Goal: Find specific page/section: Find specific page/section

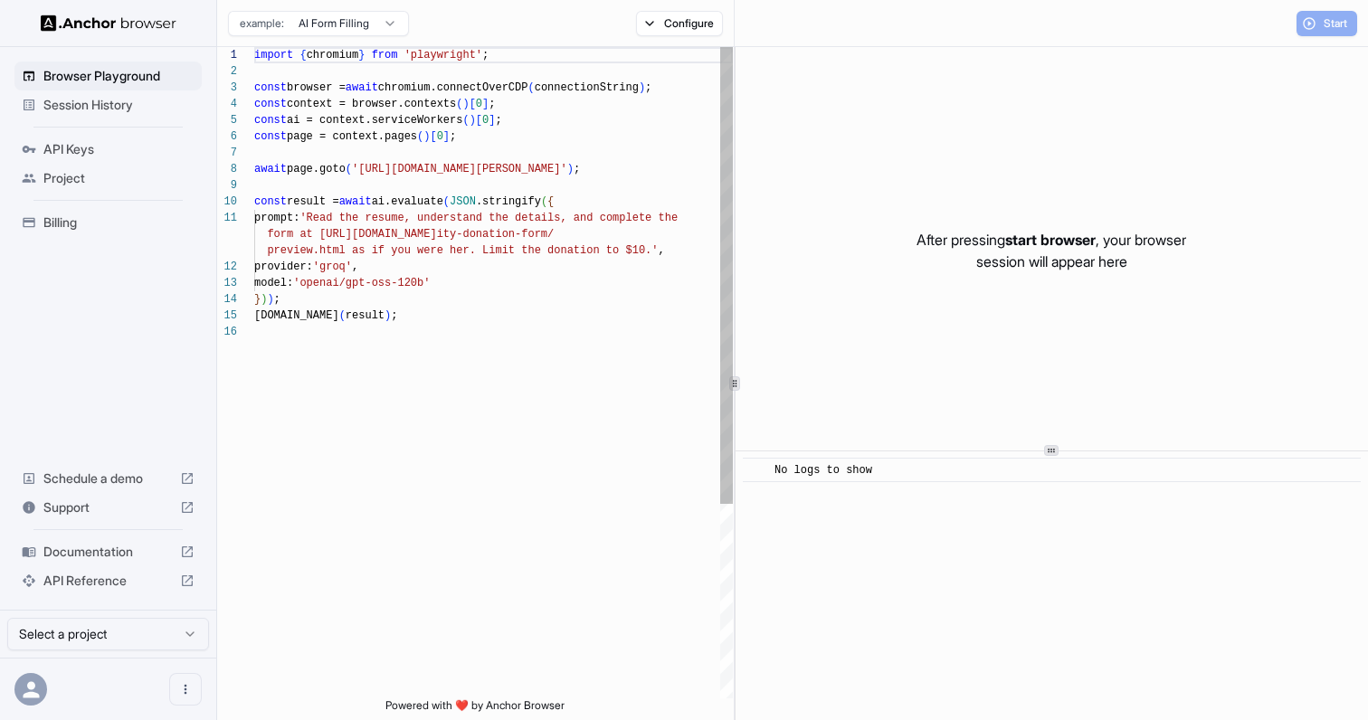
scroll to position [163, 0]
type textarea "**********"
click at [394, 380] on div "import { chromium } from 'playwright' ; const browser = await chromium.connectO…" at bounding box center [493, 511] width 479 height 928
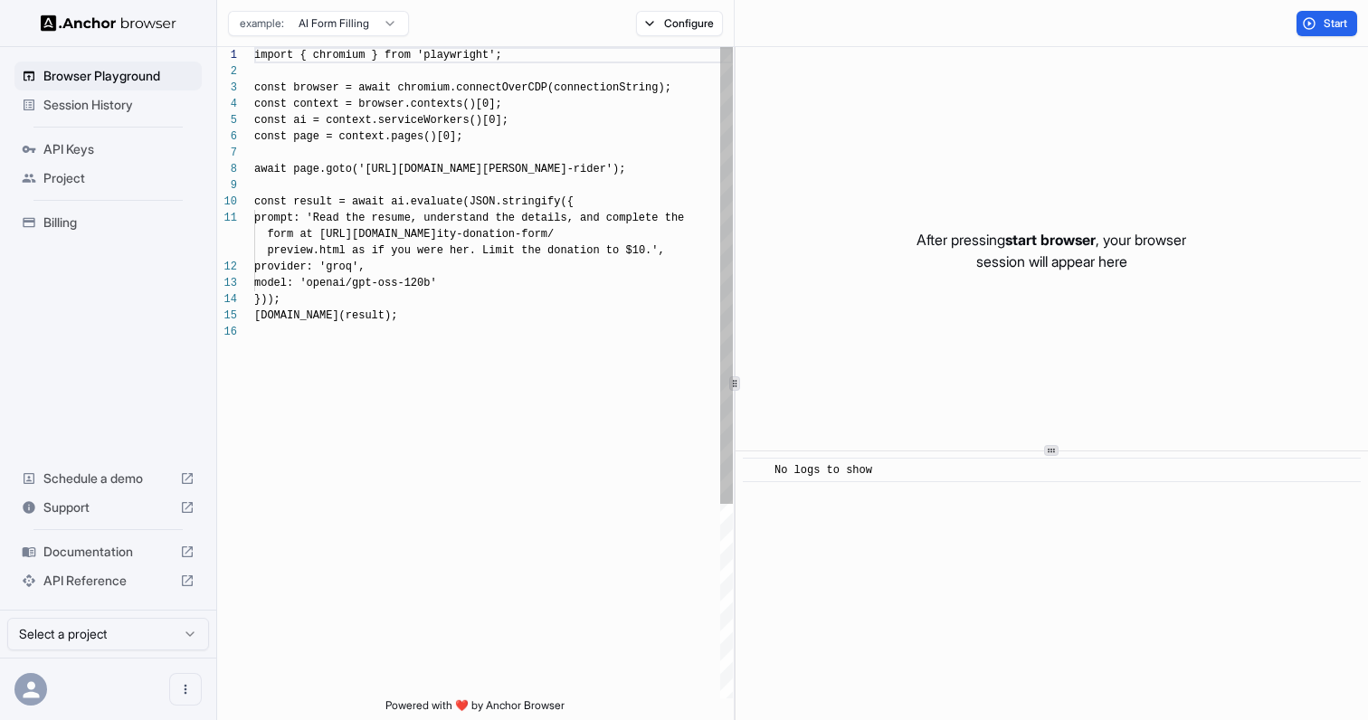
scroll to position [163, 0]
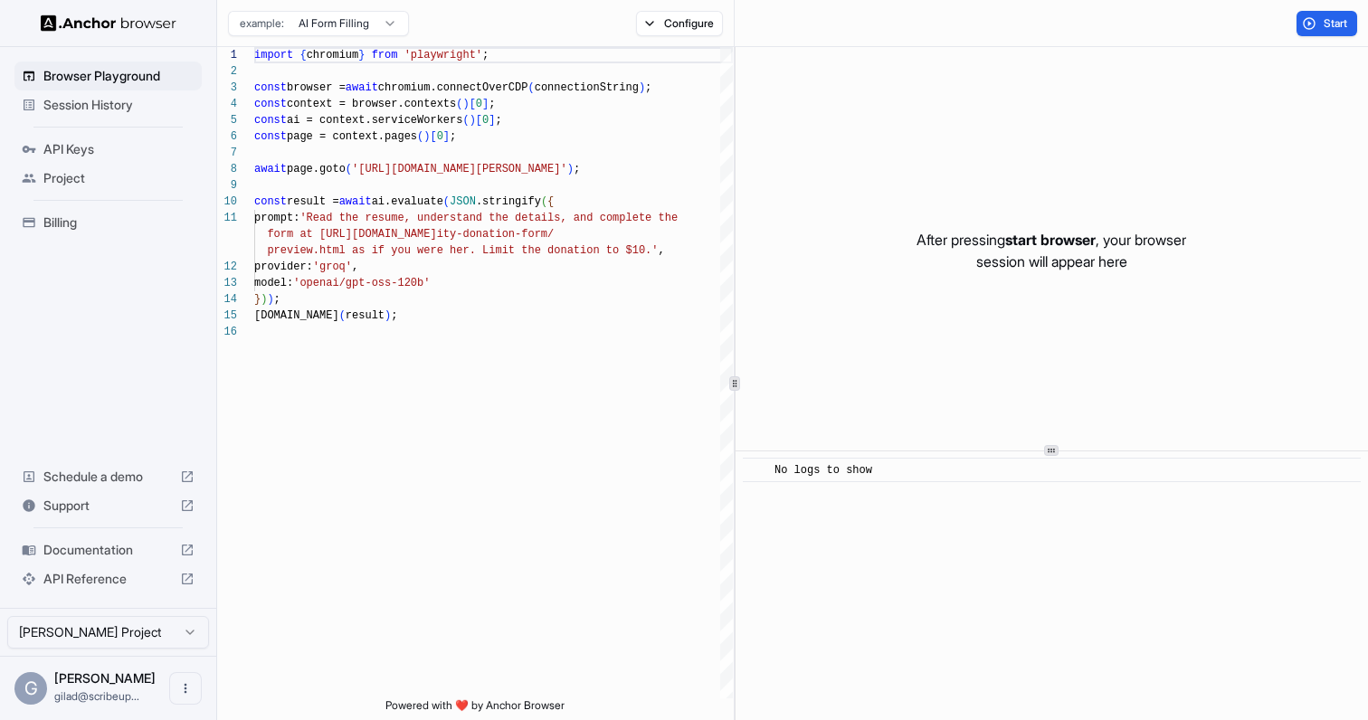
click at [65, 223] on span "Billing" at bounding box center [118, 223] width 151 height 18
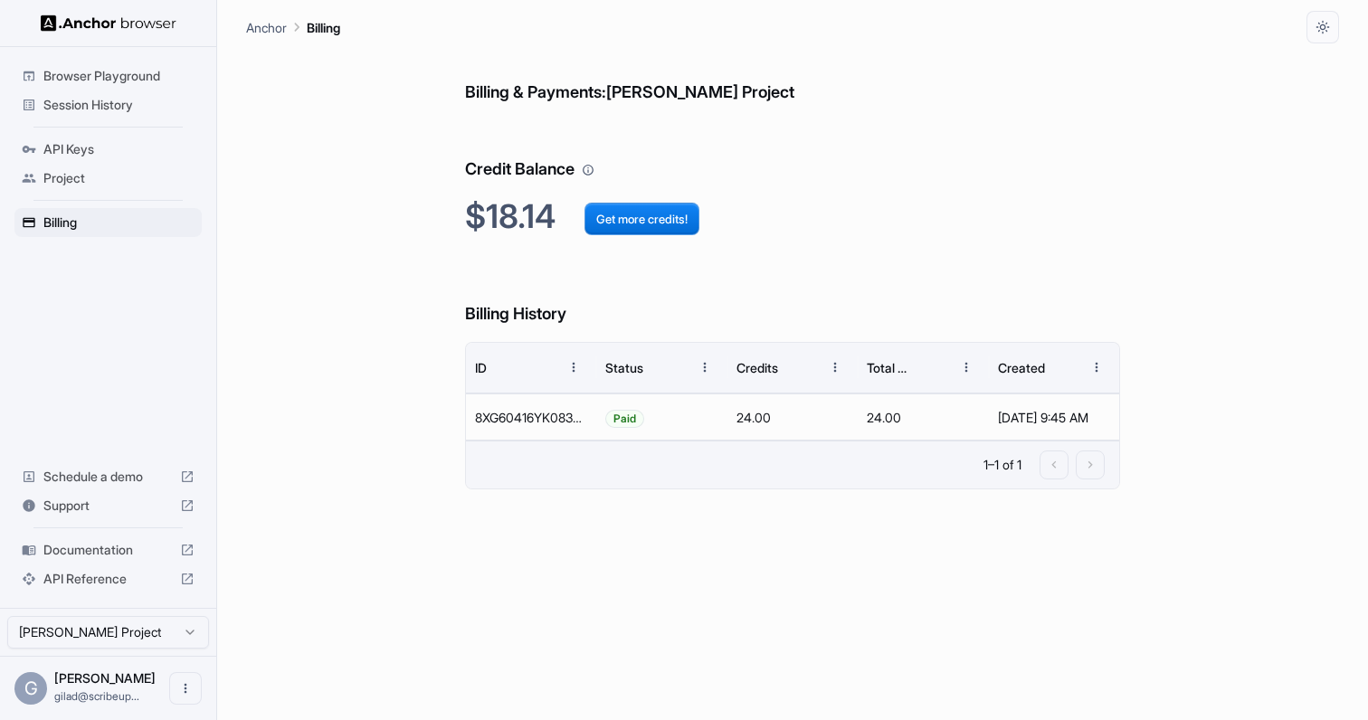
click at [101, 561] on div "Documentation" at bounding box center [107, 550] width 187 height 29
